Goal: Information Seeking & Learning: Check status

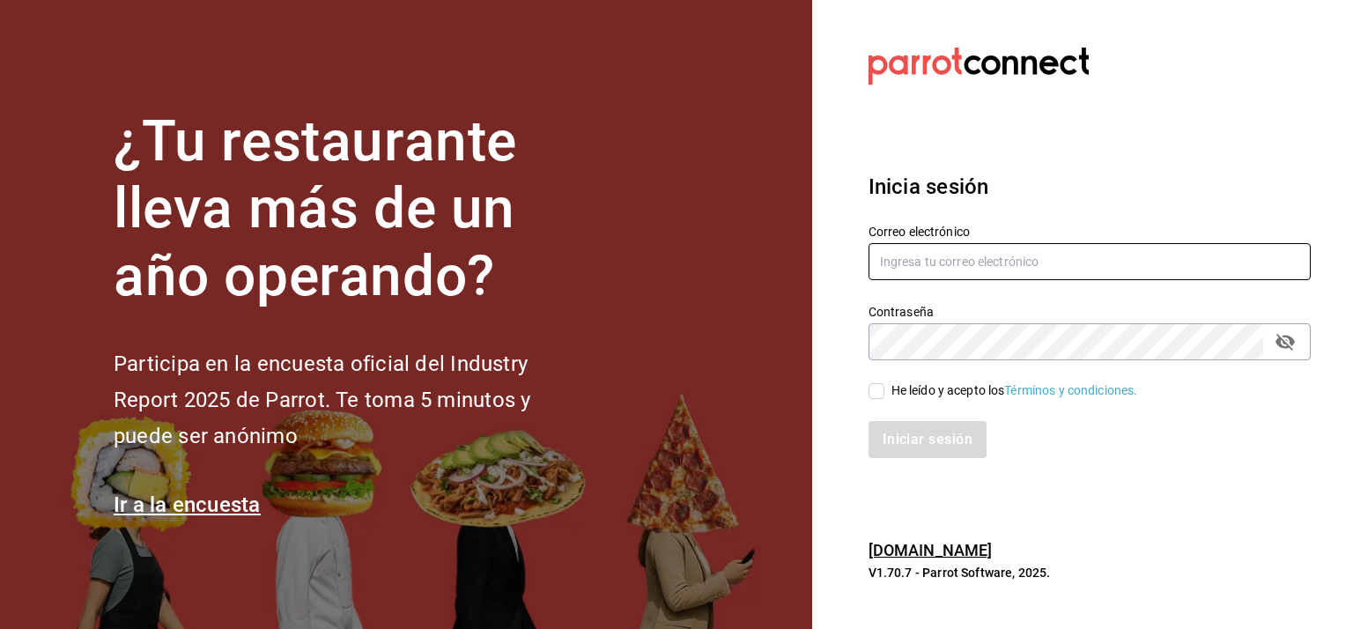
type input "[EMAIL_ADDRESS][DOMAIN_NAME]"
click at [882, 385] on input "He leído y acepto los Términos y condiciones." at bounding box center [876, 391] width 16 height 16
checkbox input "true"
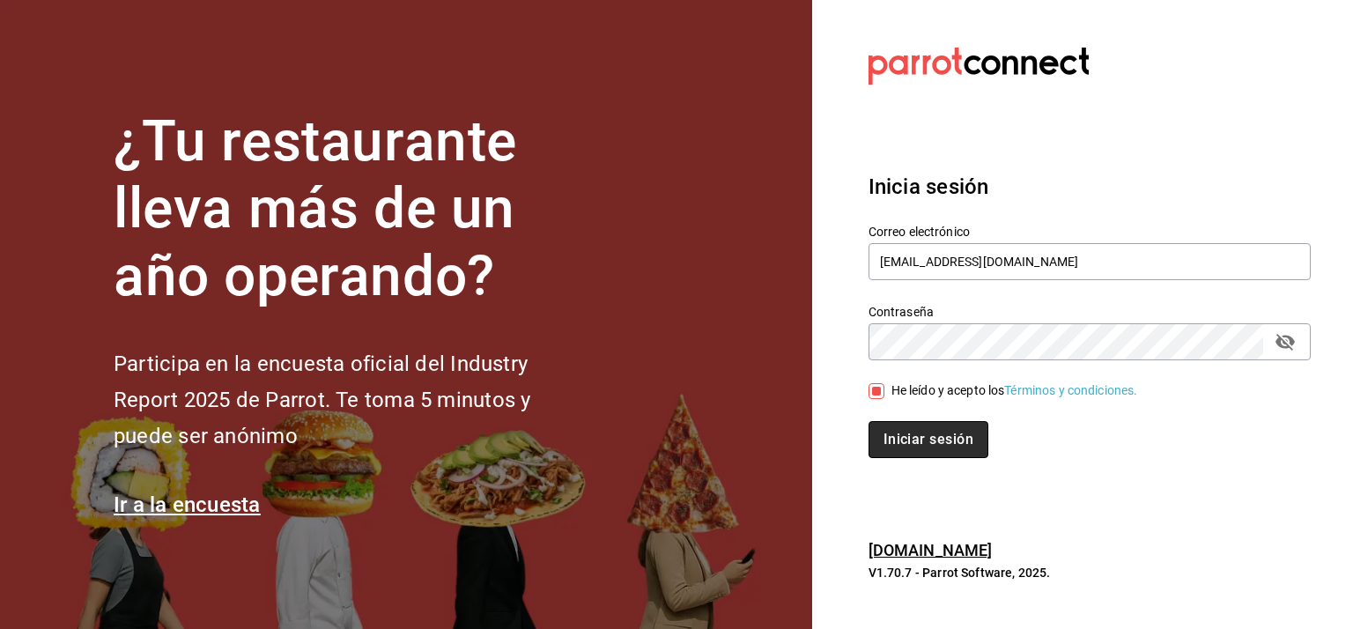
click at [940, 438] on button "Iniciar sesión" at bounding box center [928, 439] width 120 height 37
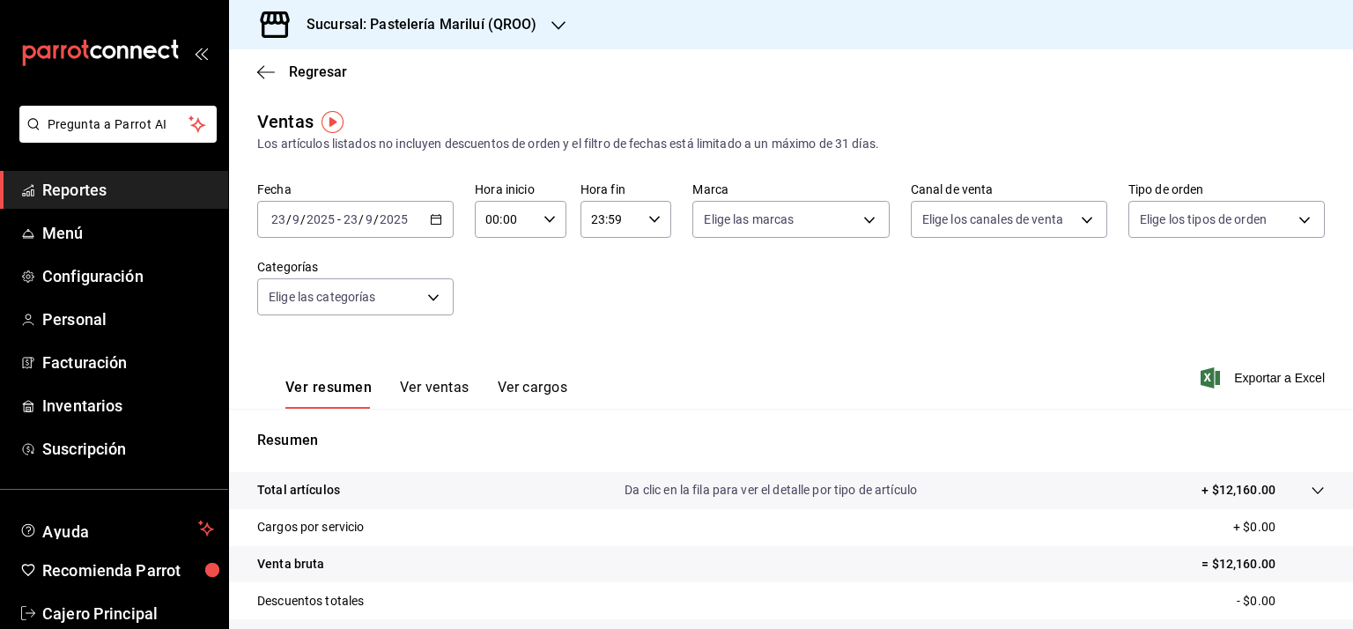
click at [439, 225] on div "2025-09-23 23 / 9 / 2025 - 2025-09-23 23 / 9 / 2025" at bounding box center [355, 219] width 196 height 37
click at [69, 195] on span "Reportes" at bounding box center [128, 190] width 172 height 24
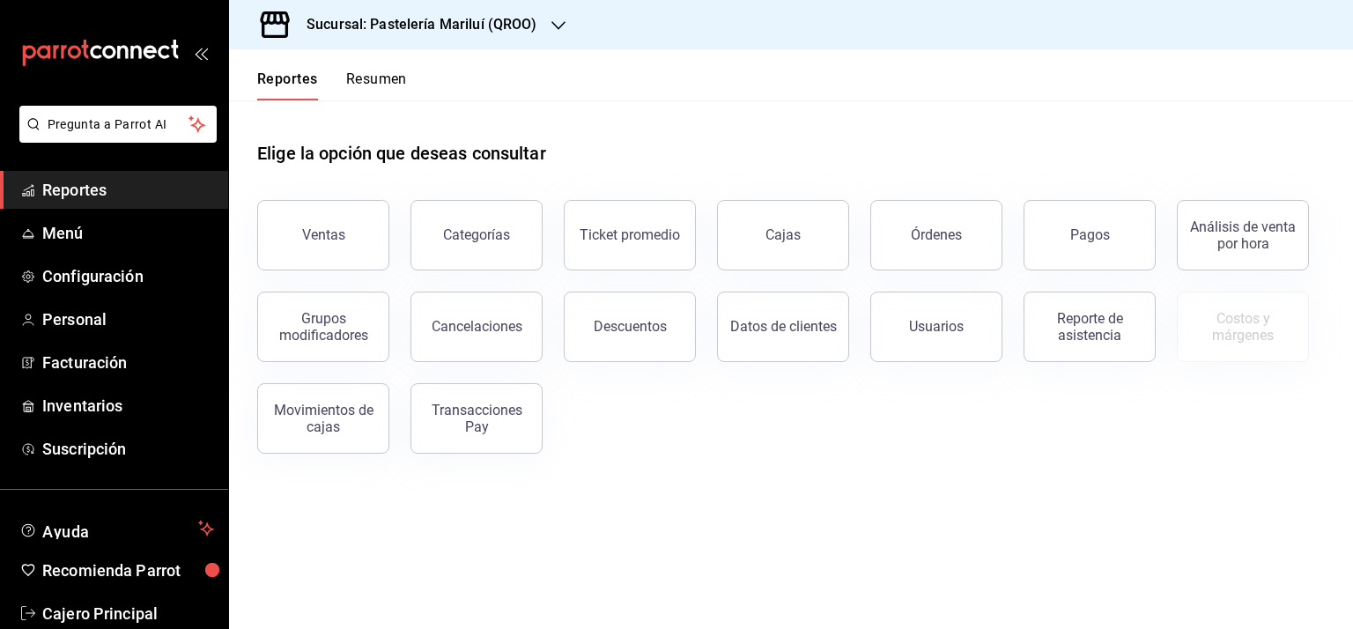
click at [1114, 229] on button "Pagos" at bounding box center [1089, 235] width 132 height 70
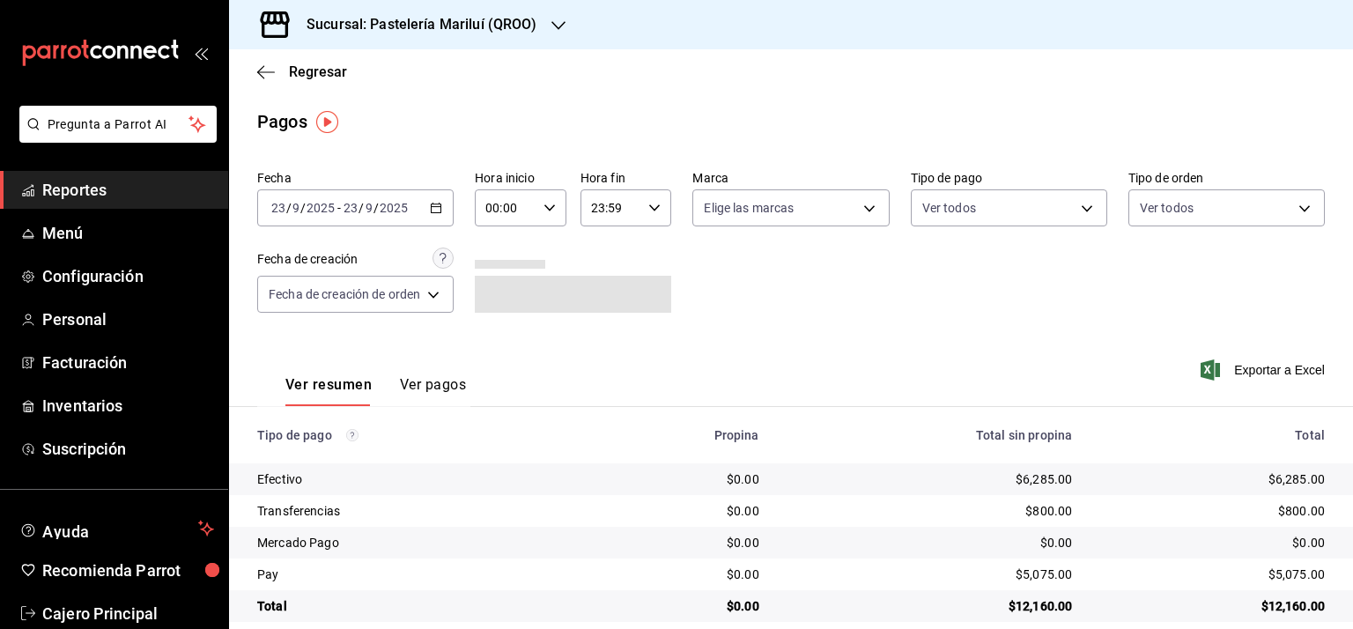
click at [446, 214] on div "2025-09-23 23 / 9 / 2025 - 2025-09-23 23 / 9 / 2025" at bounding box center [355, 207] width 196 height 37
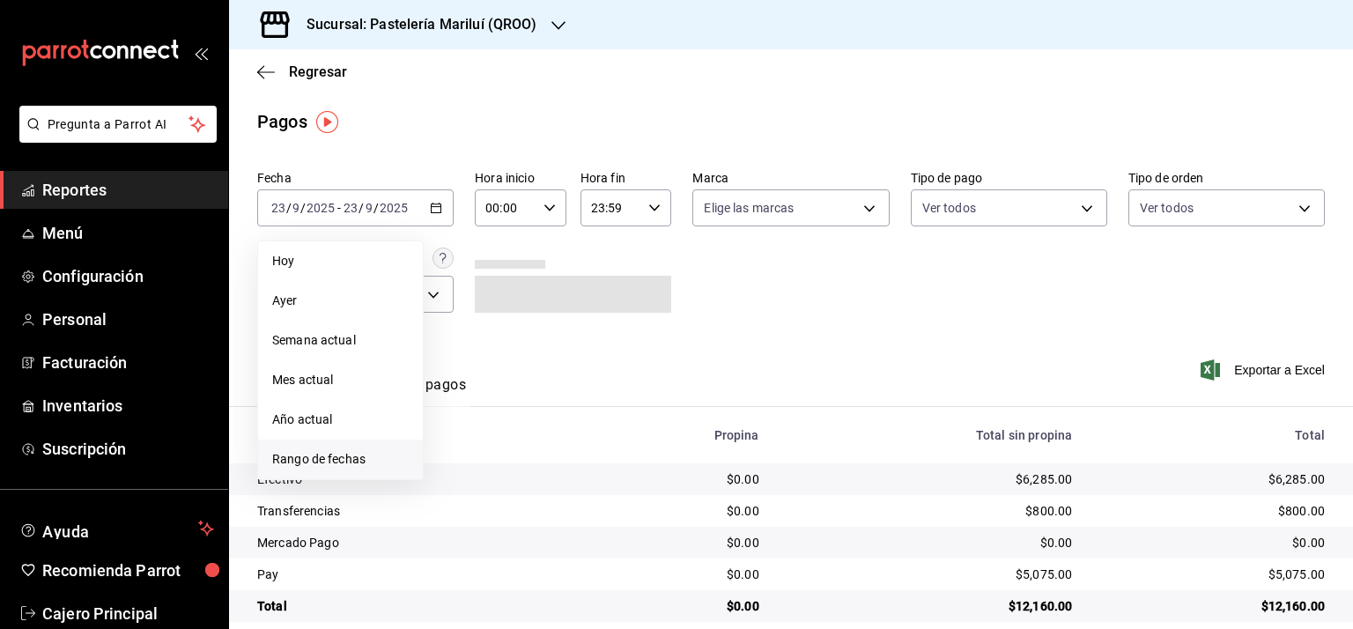
click at [353, 462] on span "Rango de fechas" at bounding box center [340, 459] width 136 height 18
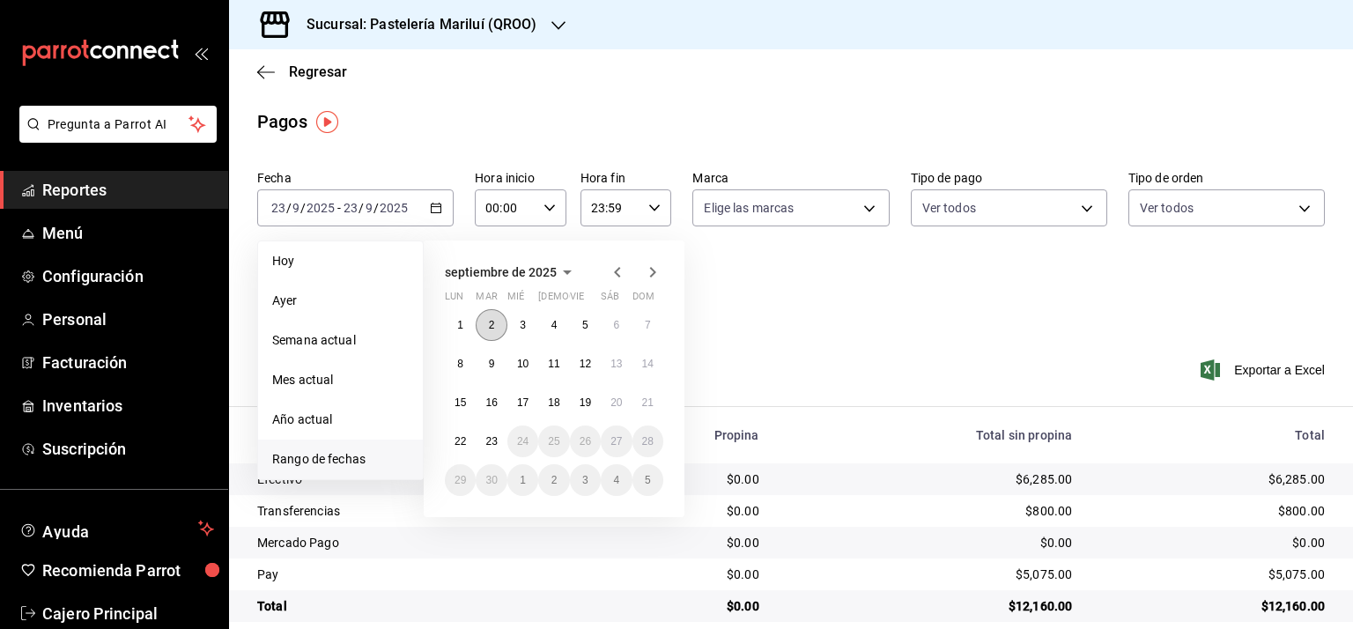
click at [493, 317] on button "2" at bounding box center [491, 325] width 31 height 32
click at [487, 327] on button "2" at bounding box center [491, 325] width 31 height 32
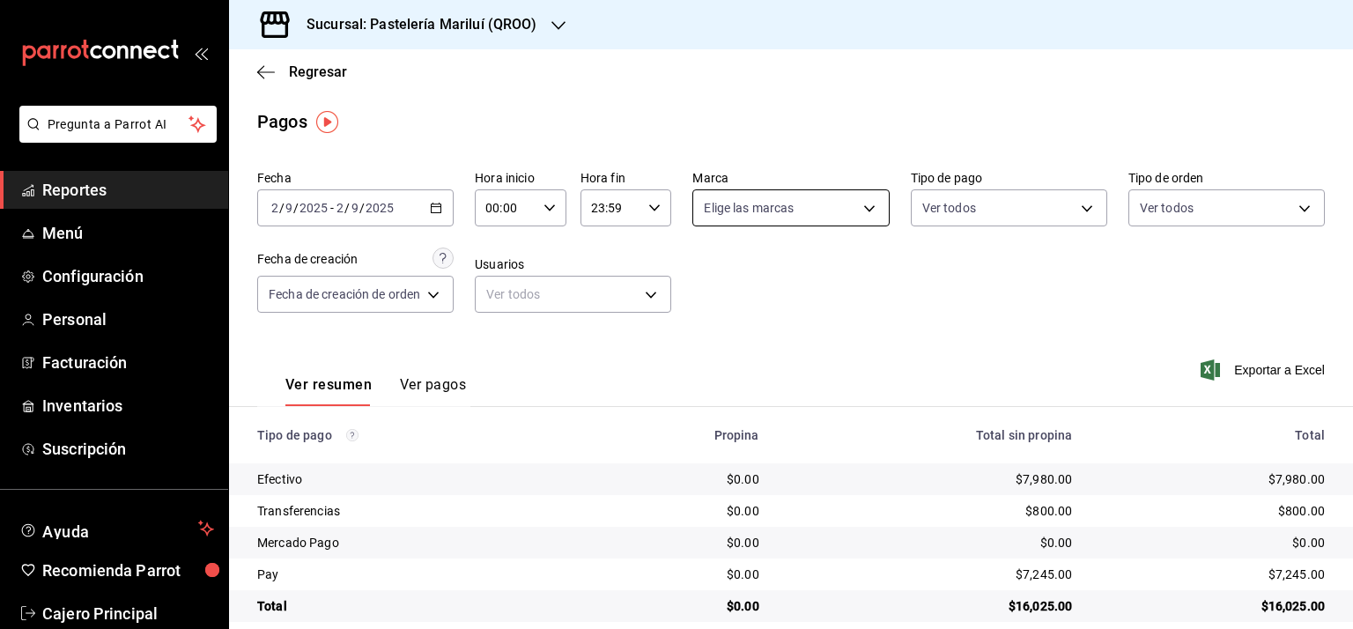
click at [842, 209] on body "Pregunta a Parrot AI Reportes Menú Configuración Personal Facturación Inventari…" at bounding box center [676, 314] width 1353 height 629
click at [747, 331] on span "Pastelería Marilui - QROO" at bounding box center [808, 335] width 140 height 18
type input "d1899554-f730-4f51-8c80-c6342bb5bc4c"
checkbox input "true"
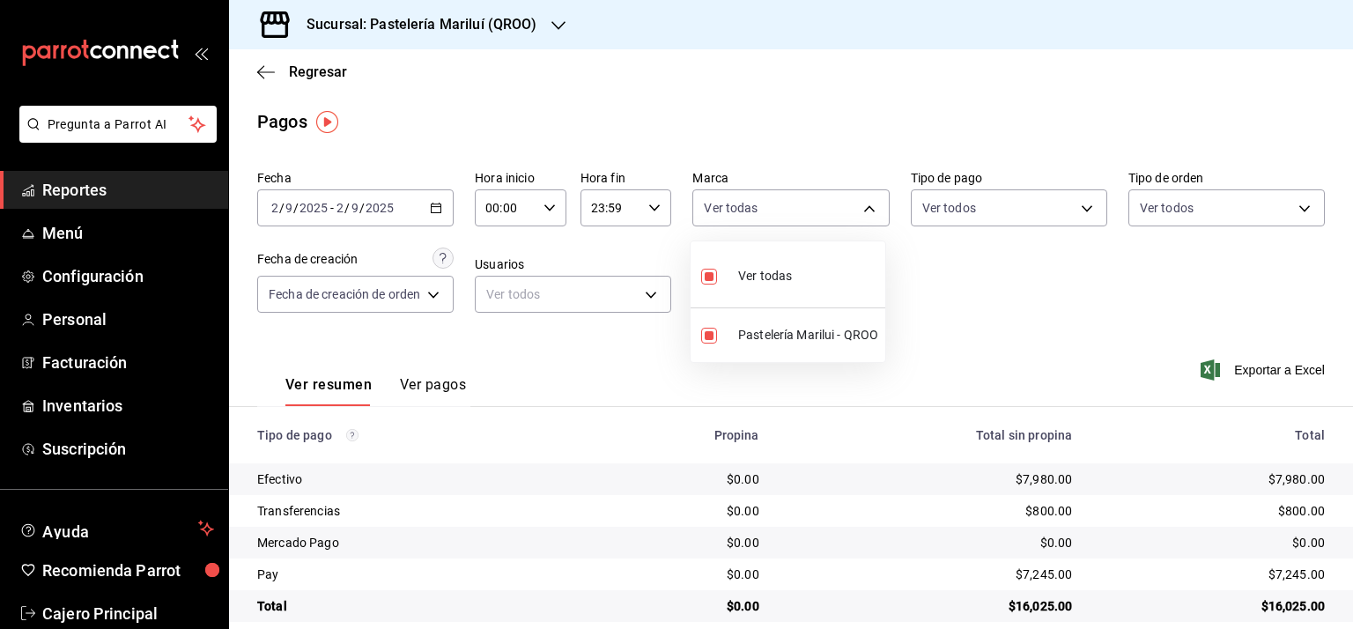
click at [1066, 259] on div at bounding box center [676, 314] width 1353 height 629
click at [1025, 204] on body "Pregunta a Parrot AI Reportes Menú Configuración Personal Facturación Inventari…" at bounding box center [676, 314] width 1353 height 629
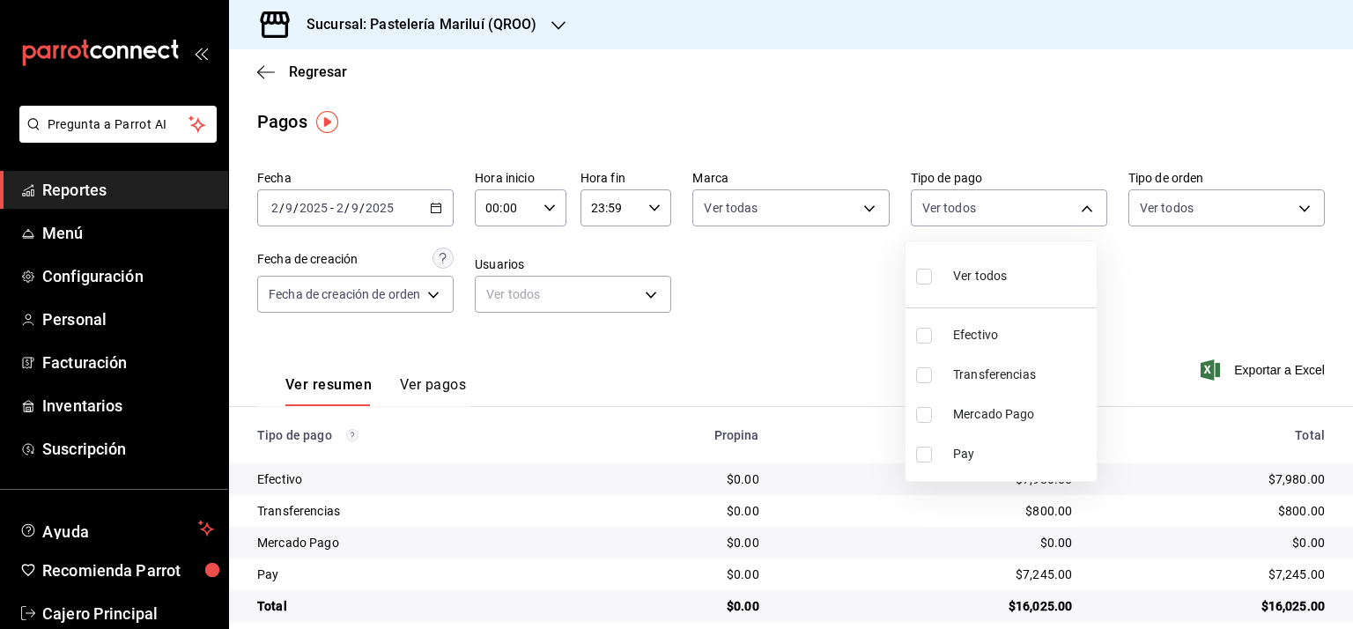
click at [988, 328] on span "Efectivo" at bounding box center [1021, 335] width 136 height 18
type input "8a81d444-f2c7-4f7c-a8ee-20a397658b75"
checkbox input "true"
click at [1165, 254] on div at bounding box center [676, 314] width 1353 height 629
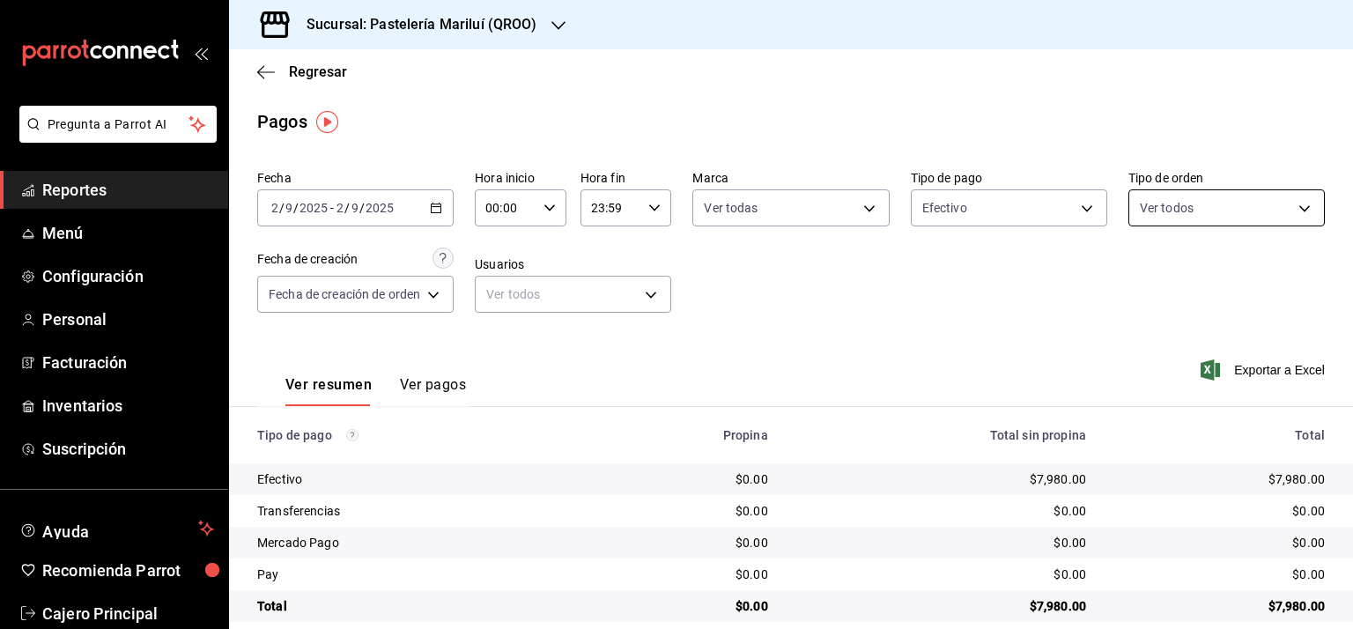
click at [1151, 195] on body "Pregunta a Parrot AI Reportes Menú Configuración Personal Facturación Inventari…" at bounding box center [676, 314] width 1353 height 629
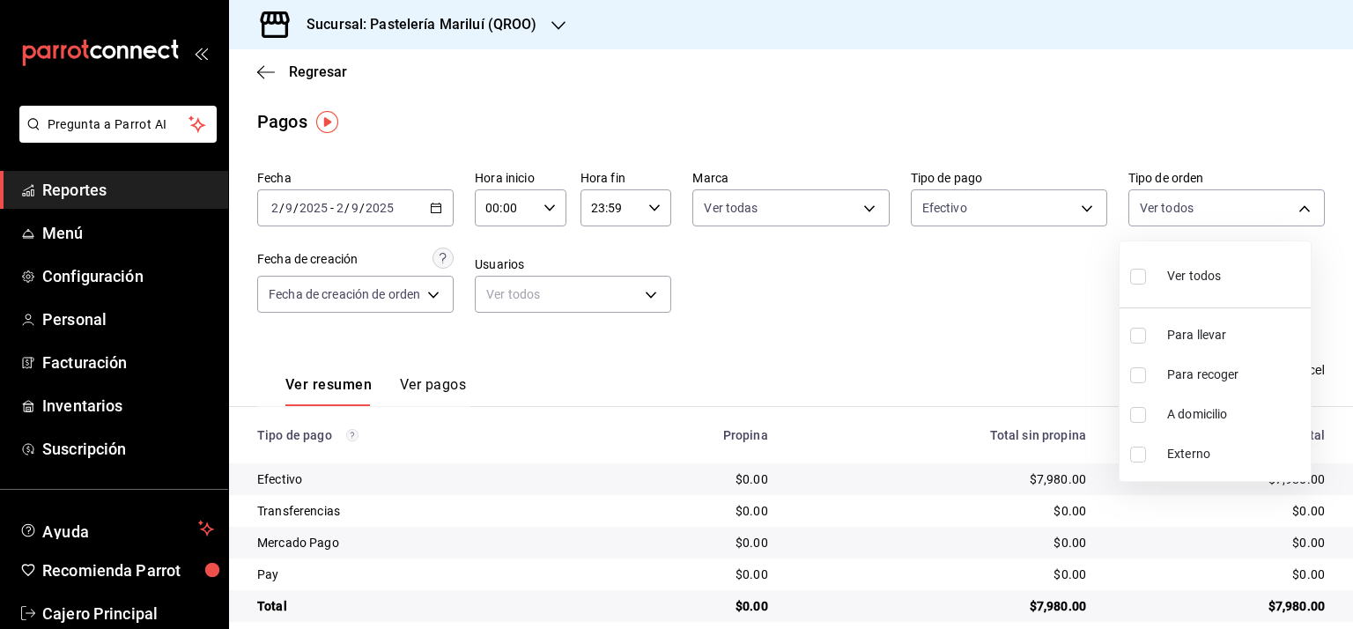
click at [1141, 269] on input "checkbox" at bounding box center [1138, 277] width 16 height 16
checkbox input "true"
type input "33a7fa4c-dbf2-4c44-9403-8d707801f081,ebc6a0c9-926f-4fa2-8948-f6d6ed83b84c,0f561…"
checkbox input "true"
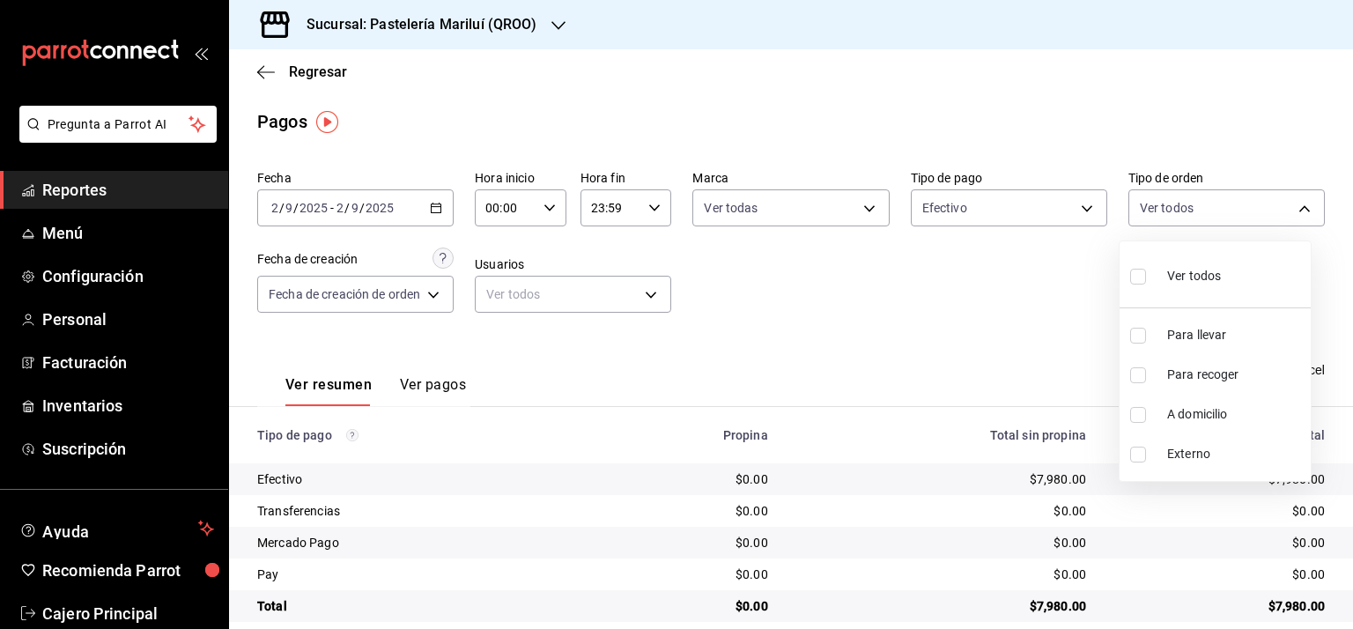
checkbox input "true"
click at [725, 299] on div at bounding box center [676, 314] width 1353 height 629
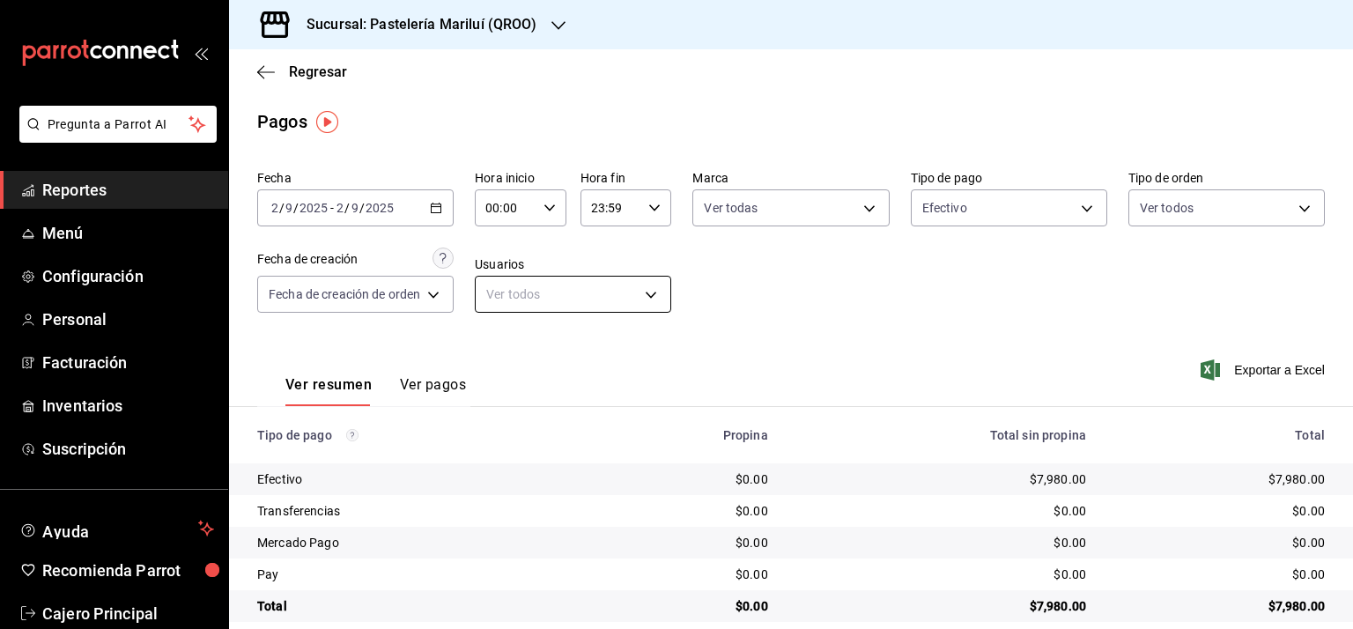
click at [596, 307] on body "Pregunta a Parrot AI Reportes Menú Configuración Personal Facturación Inventari…" at bounding box center [676, 314] width 1353 height 629
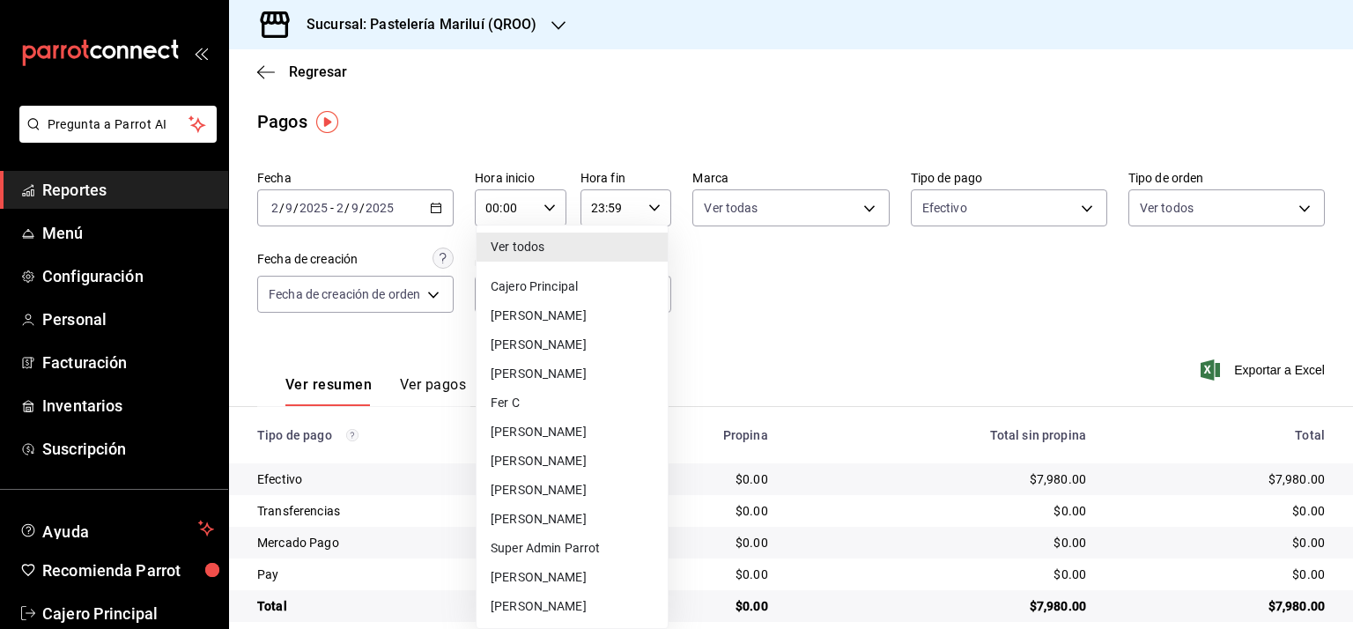
click at [592, 252] on li "Ver todos" at bounding box center [571, 246] width 191 height 29
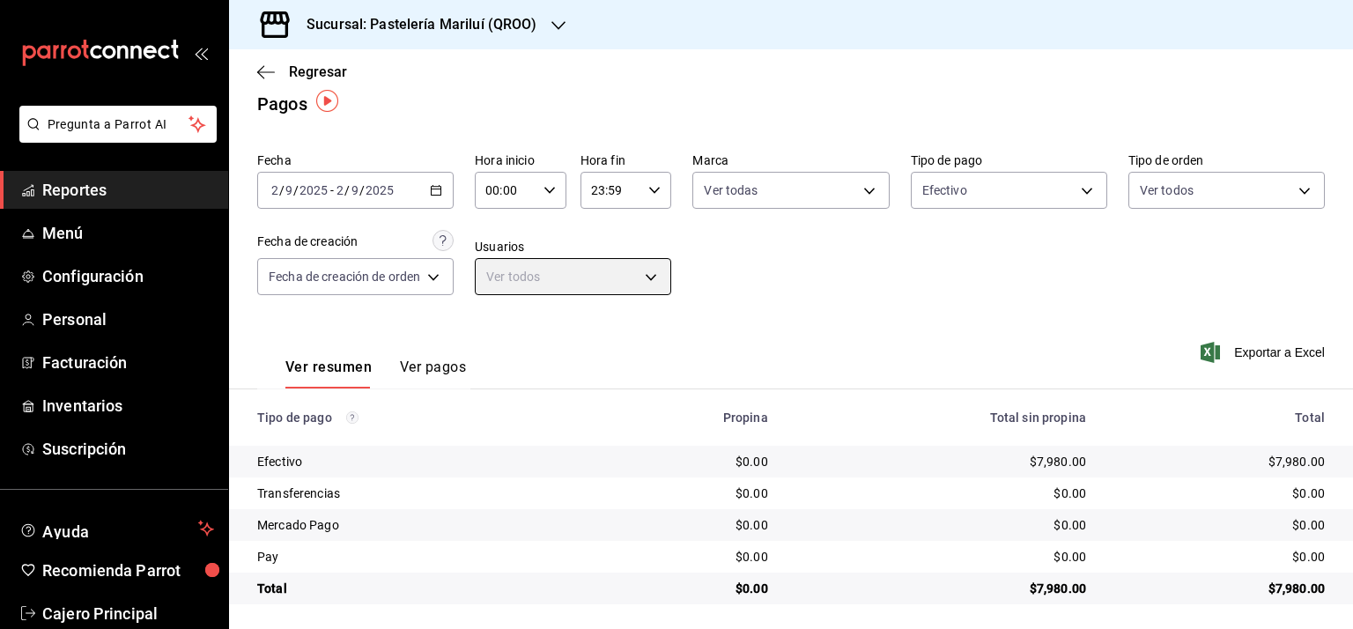
scroll to position [22, 0]
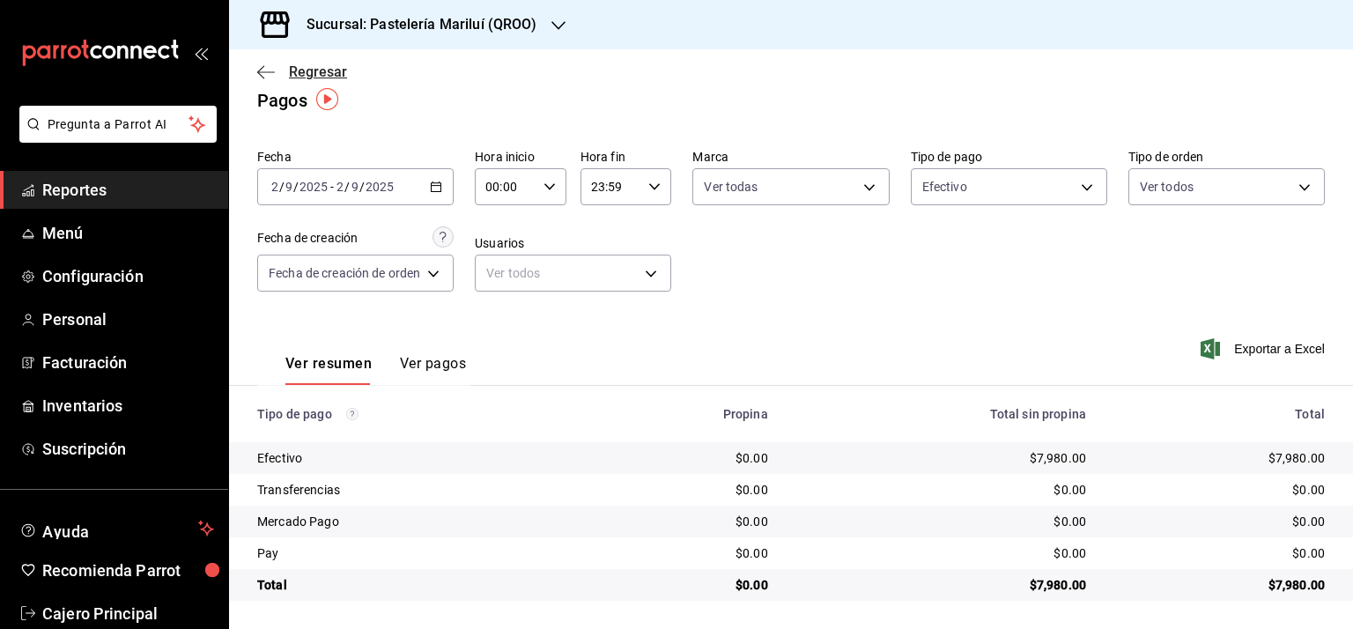
click at [332, 68] on span "Regresar" at bounding box center [318, 71] width 58 height 17
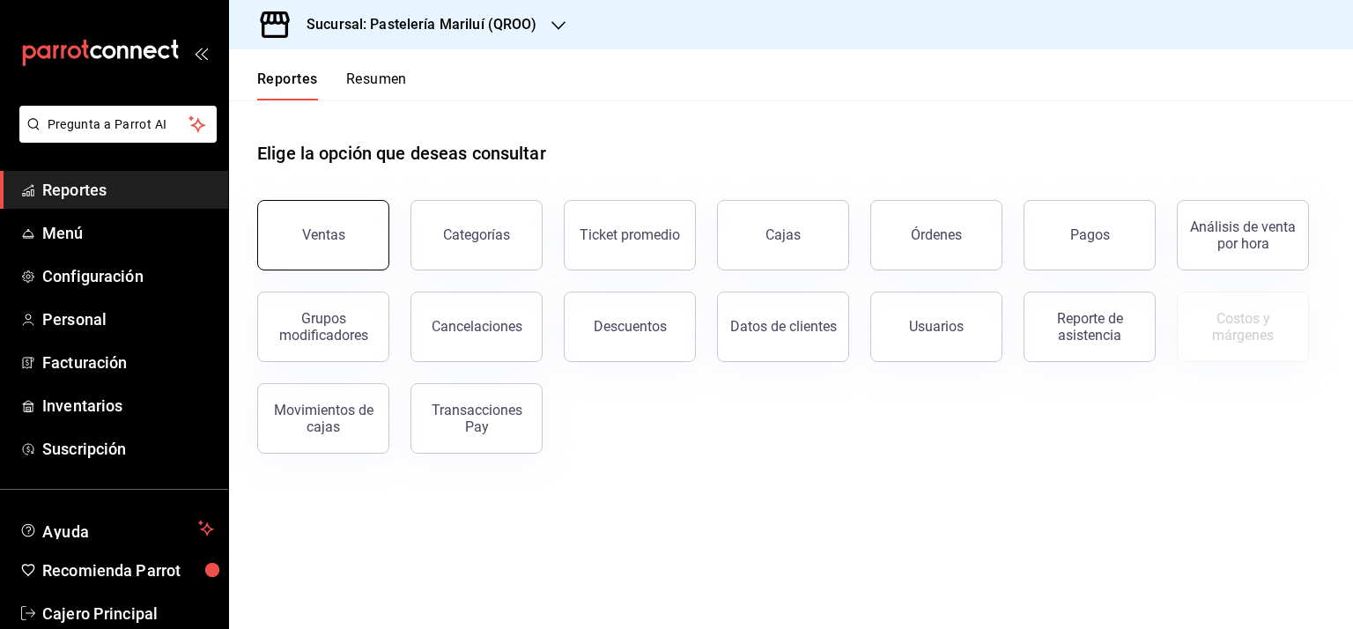
click at [299, 242] on button "Ventas" at bounding box center [323, 235] width 132 height 70
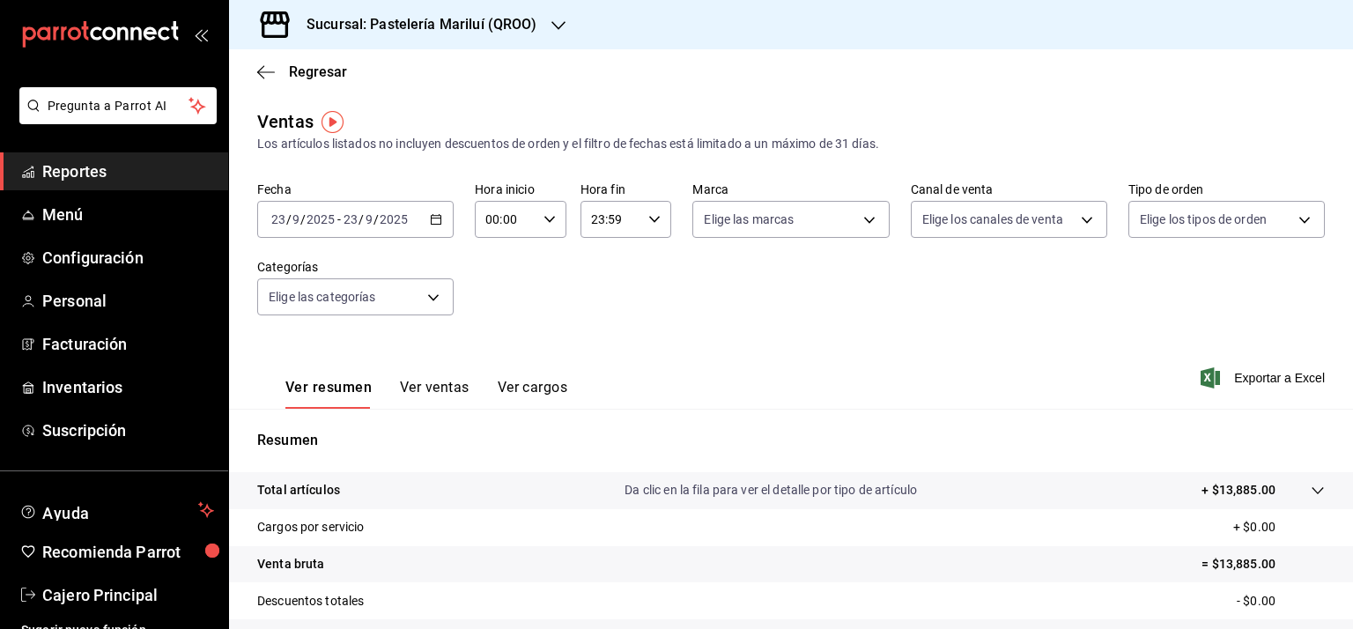
scroll to position [35, 0]
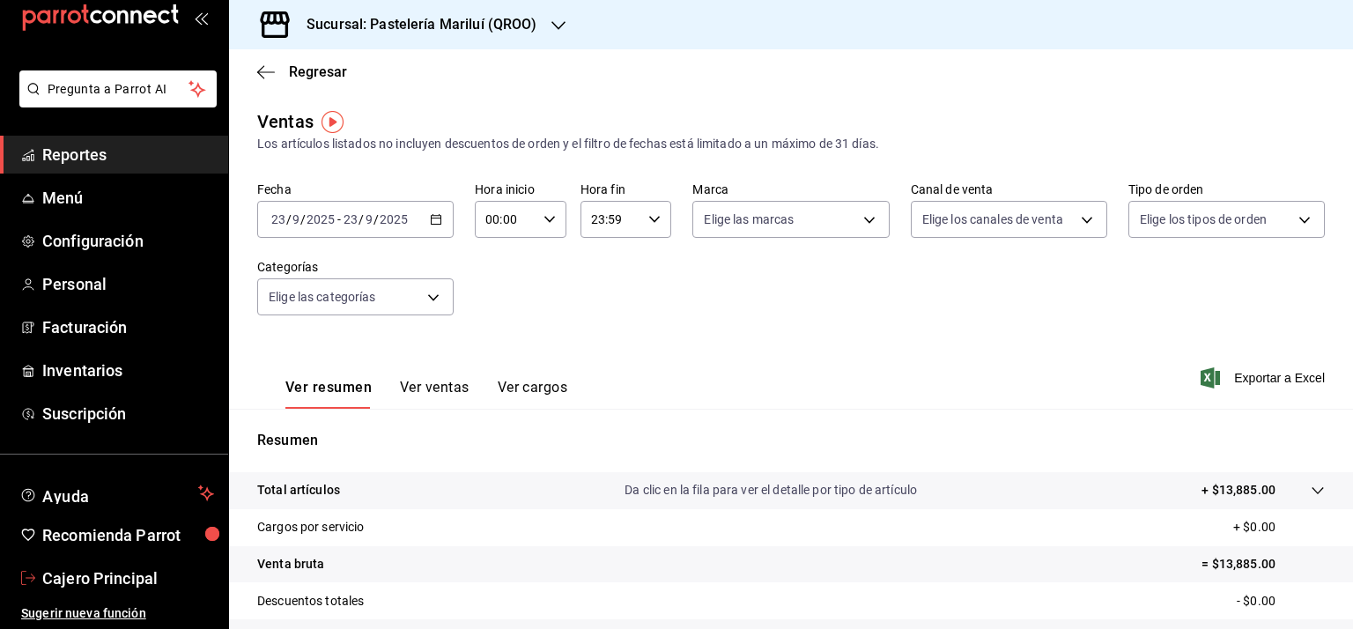
drag, startPoint x: 81, startPoint y: 584, endPoint x: 208, endPoint y: 549, distance: 131.6
click at [81, 584] on span "Cajero Principal" at bounding box center [128, 578] width 172 height 24
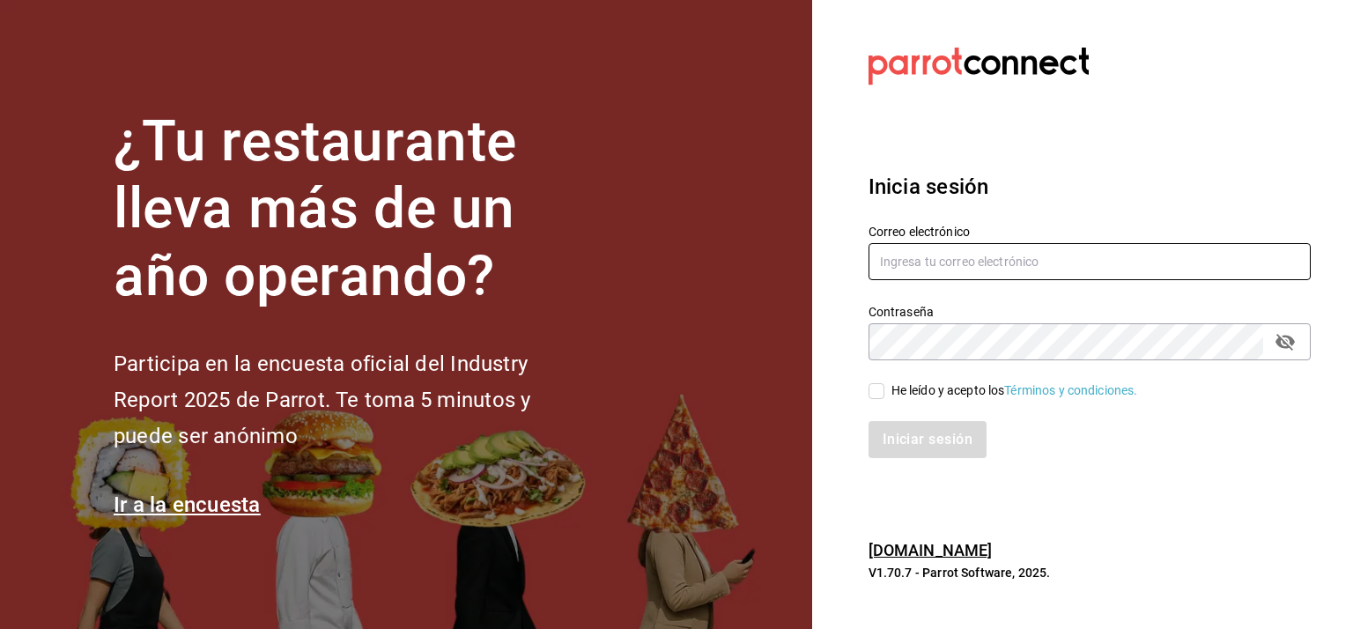
type input "[EMAIL_ADDRESS][DOMAIN_NAME]"
